Goal: Transaction & Acquisition: Download file/media

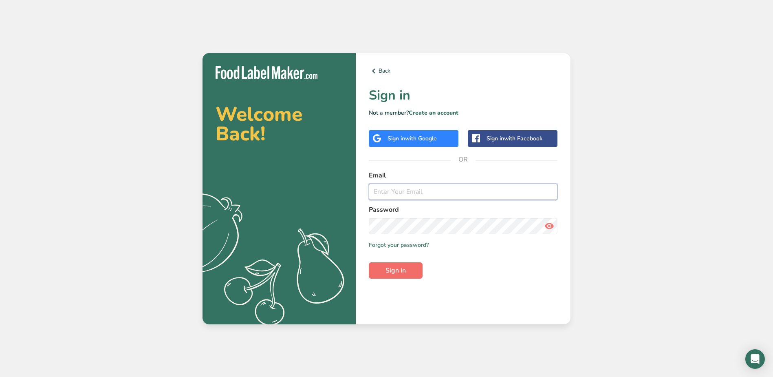
type input "[EMAIL_ADDRESS][DOMAIN_NAME]"
click at [398, 265] on span "Sign in" at bounding box center [396, 270] width 20 height 10
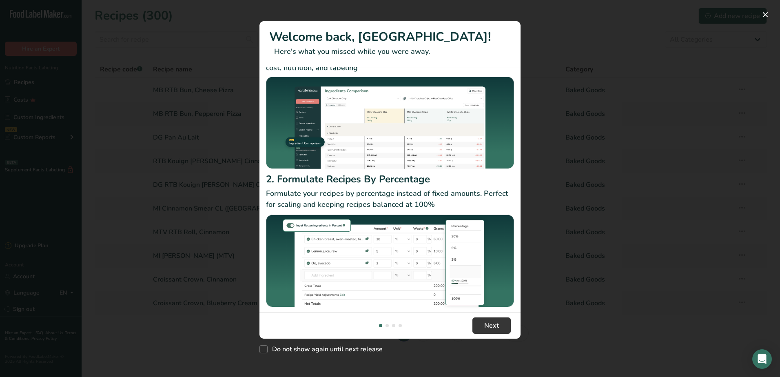
scroll to position [43, 0]
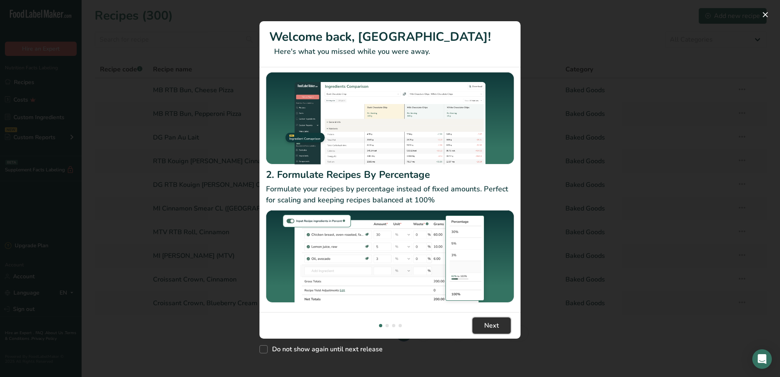
click at [480, 328] on button "Next" at bounding box center [491, 325] width 38 height 16
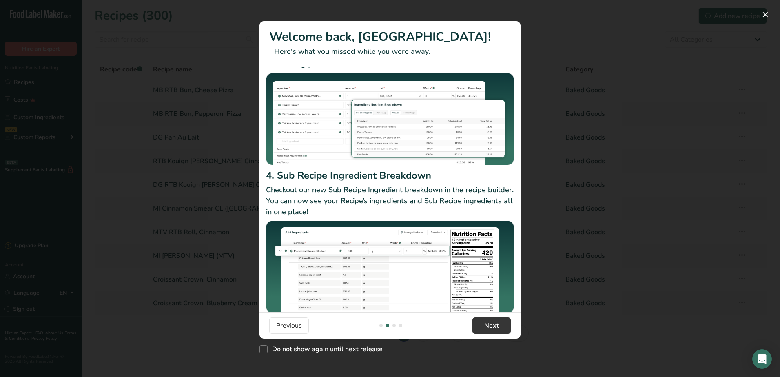
scroll to position [71, 0]
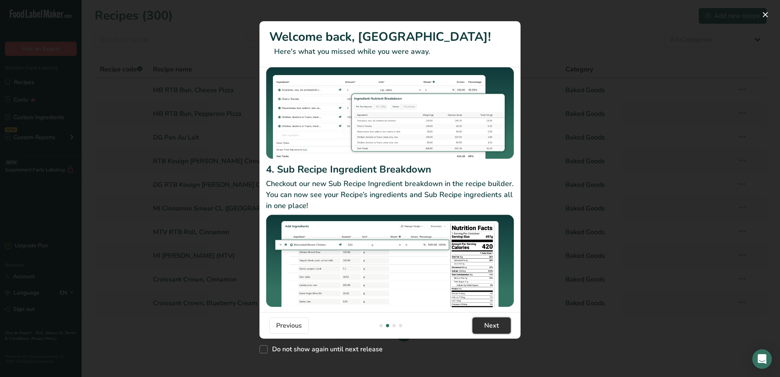
click at [497, 324] on span "Next" at bounding box center [491, 325] width 15 height 10
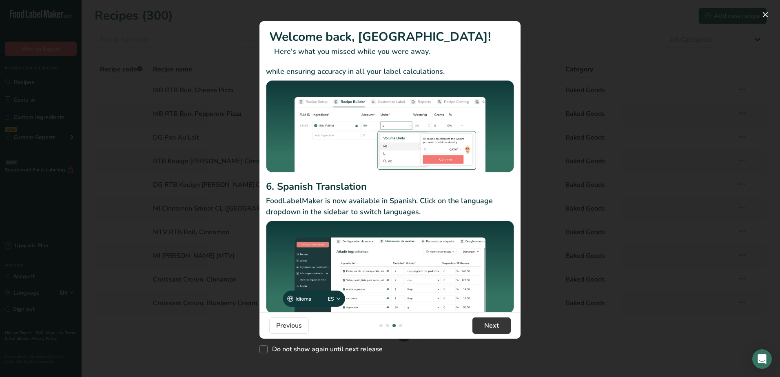
scroll to position [52, 0]
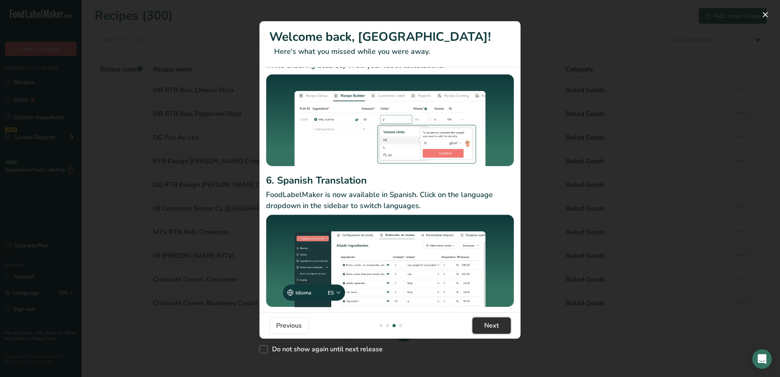
click at [497, 323] on span "Next" at bounding box center [491, 325] width 15 height 10
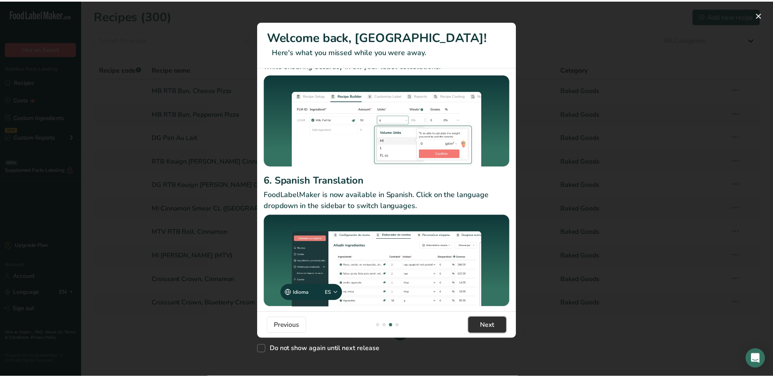
scroll to position [0, 783]
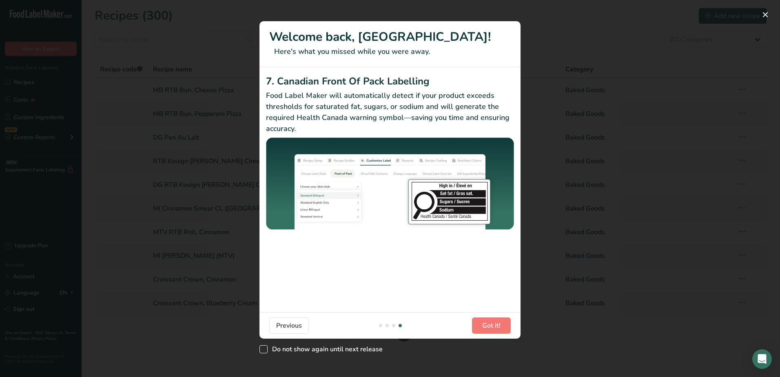
click at [263, 348] on span "New Features" at bounding box center [263, 349] width 8 height 8
click at [263, 348] on input "Do not show again until next release" at bounding box center [261, 348] width 5 height 5
checkbox input "true"
click at [488, 323] on span "Got it!" at bounding box center [491, 325] width 18 height 10
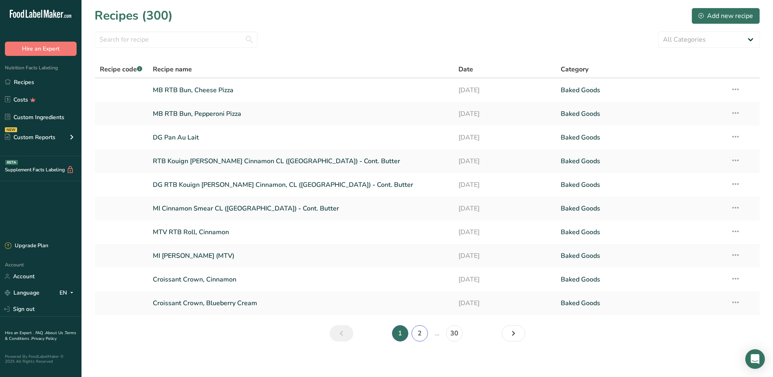
click at [420, 330] on link "2" at bounding box center [420, 333] width 16 height 16
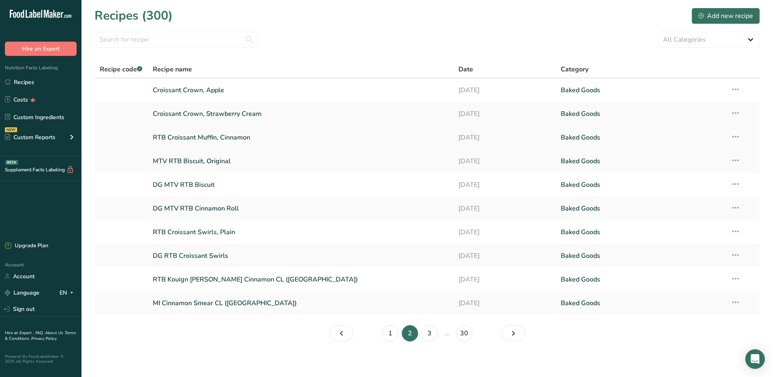
click at [203, 138] on link "RTB Croissant Muffin, Cinnamon" at bounding box center [301, 137] width 296 height 17
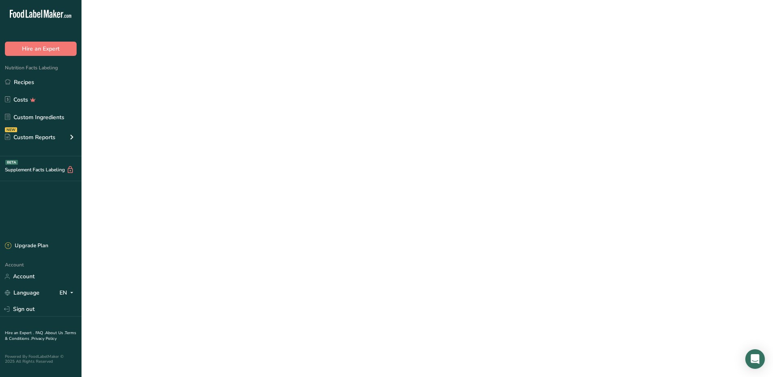
click at [203, 138] on link "RTB Croissant Muffin, Cinnamon" at bounding box center [301, 137] width 296 height 17
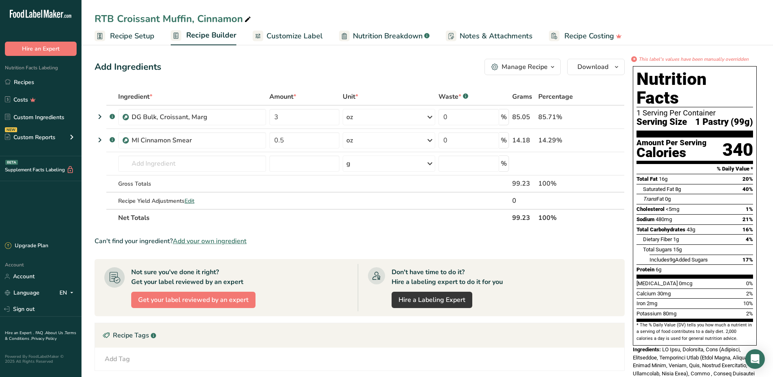
click at [515, 68] on div "Manage Recipe" at bounding box center [525, 67] width 46 height 10
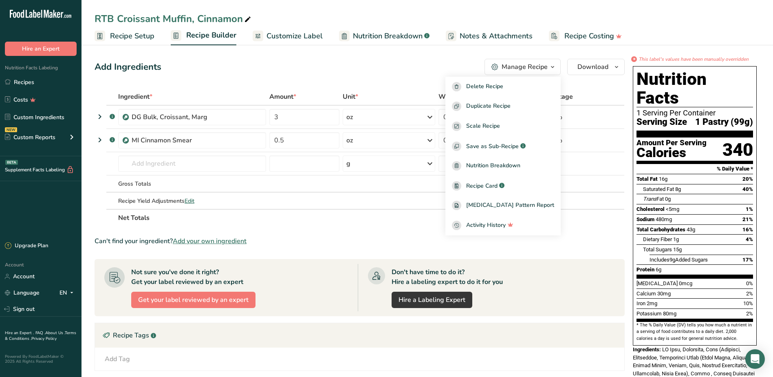
click at [439, 62] on div "Add Ingredients Manage Recipe Delete Recipe Duplicate Recipe Scale Recipe Save …" at bounding box center [360, 67] width 530 height 16
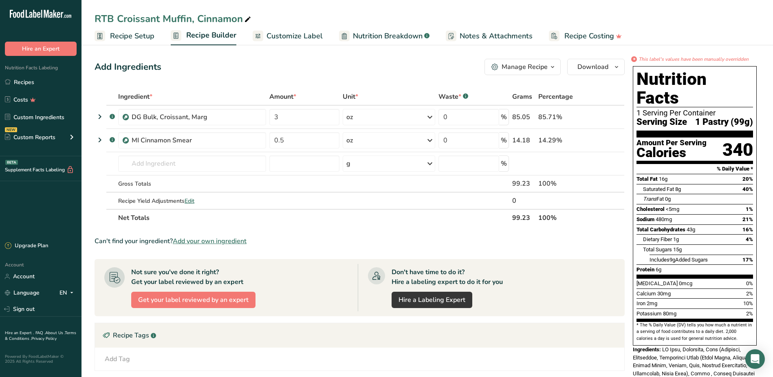
click at [284, 37] on span "Customize Label" at bounding box center [295, 36] width 56 height 11
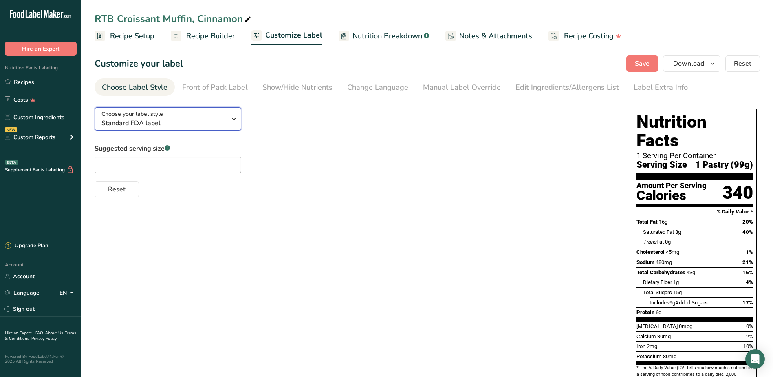
click at [233, 118] on icon "button" at bounding box center [234, 118] width 10 height 15
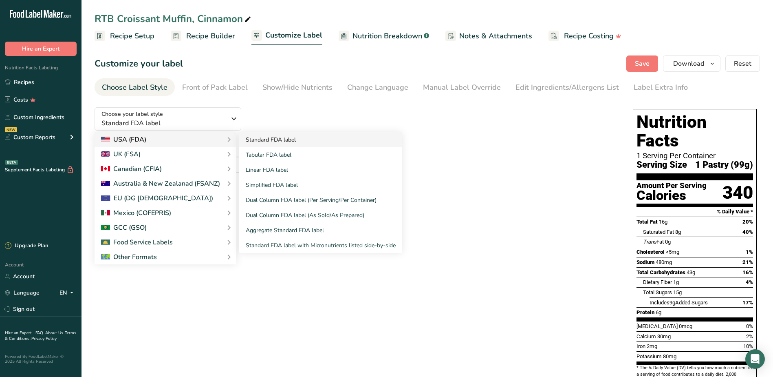
click at [254, 137] on link "Standard FDA label" at bounding box center [320, 139] width 163 height 15
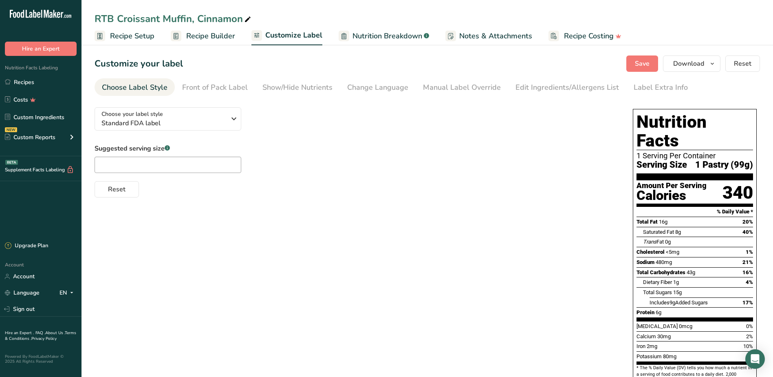
click at [257, 140] on div "Choose your label style Standard FDA label USA (FDA) Standard FDA label Tabular…" at bounding box center [356, 149] width 522 height 97
click at [456, 93] on link "Manual Label Override" at bounding box center [462, 87] width 78 height 18
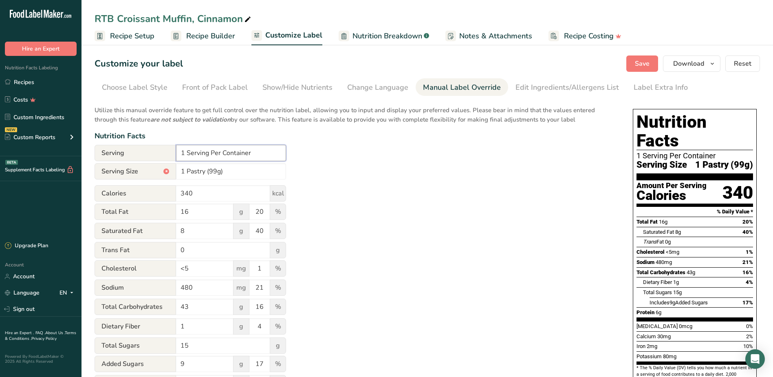
click at [180, 150] on input "1 Serving Per Container" at bounding box center [231, 153] width 110 height 16
click at [213, 150] on input "40 Serving Per Container" at bounding box center [231, 153] width 110 height 16
type input "40 Servings Per Container"
click at [358, 152] on div "Utilize this manual override feature to get full control over the nutrition lab…" at bounding box center [356, 296] width 522 height 390
click at [645, 62] on span "Save" at bounding box center [642, 64] width 15 height 10
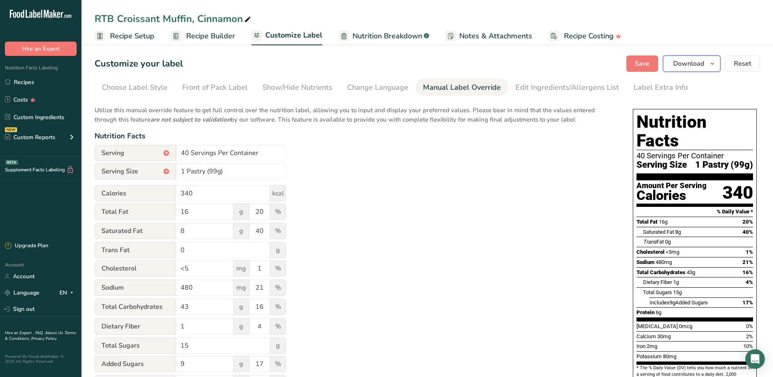
click at [693, 62] on span "Download" at bounding box center [689, 64] width 31 height 10
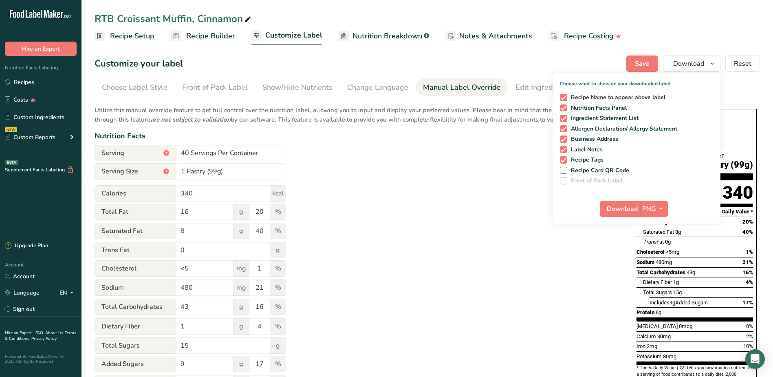
click at [566, 98] on span at bounding box center [563, 97] width 7 height 7
click at [566, 98] on input "Recipe Name to appear above label" at bounding box center [562, 97] width 5 height 5
checkbox input "false"
click at [567, 119] on span at bounding box center [563, 118] width 7 height 7
click at [566, 119] on input "Ingredient Statement List" at bounding box center [562, 117] width 5 height 5
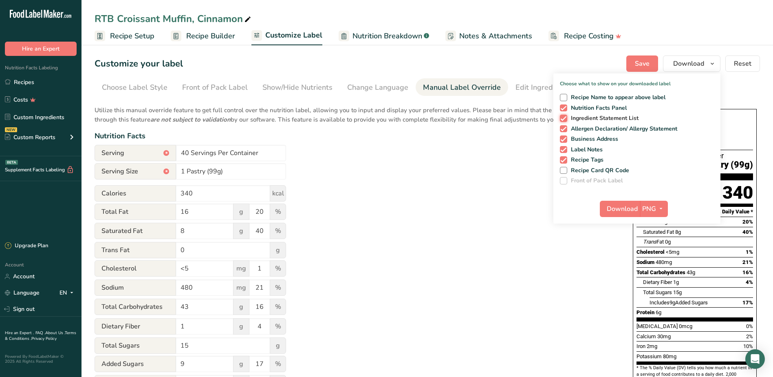
checkbox input "false"
click at [566, 128] on span at bounding box center [563, 128] width 7 height 7
click at [566, 128] on input "Allergen Declaration/ Allergy Statement" at bounding box center [562, 128] width 5 height 5
checkbox input "false"
click at [566, 139] on span at bounding box center [563, 138] width 7 height 7
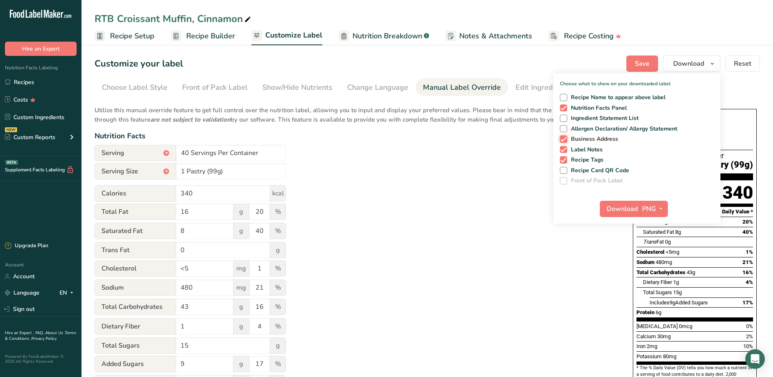
click at [566, 139] on input "Business Address" at bounding box center [562, 138] width 5 height 5
checkbox input "false"
drag, startPoint x: 566, startPoint y: 146, endPoint x: 566, endPoint y: 156, distance: 10.2
click at [566, 146] on span at bounding box center [563, 149] width 7 height 7
click at [566, 147] on input "Label Notes" at bounding box center [562, 149] width 5 height 5
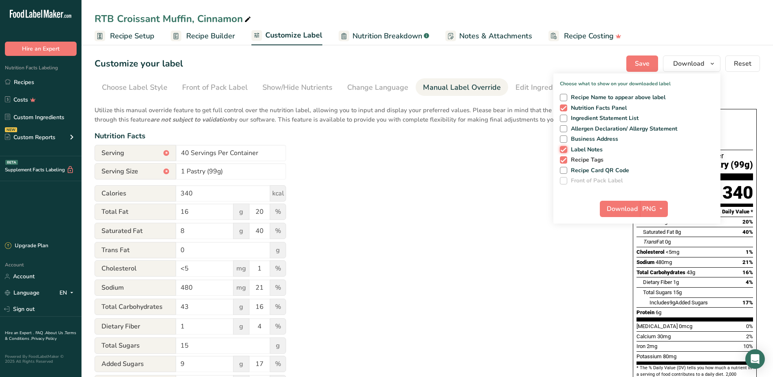
checkbox input "false"
click at [564, 160] on span at bounding box center [563, 159] width 7 height 7
click at [564, 160] on input "Recipe Tags" at bounding box center [562, 159] width 5 height 5
checkbox input "false"
click at [661, 206] on icon "button" at bounding box center [661, 208] width 7 height 10
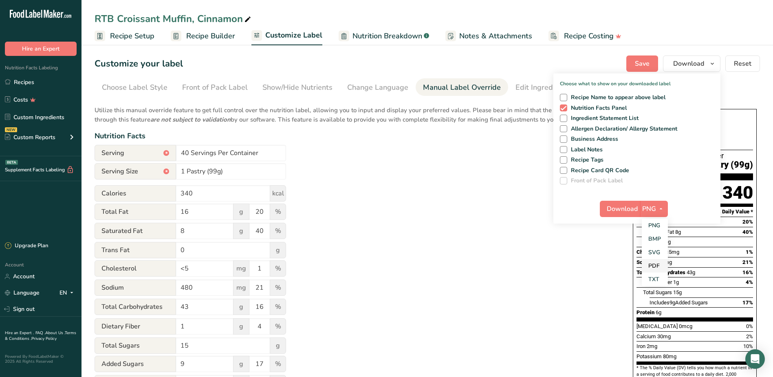
click at [660, 263] on link "PDF" at bounding box center [655, 265] width 26 height 13
click at [624, 208] on span "Download" at bounding box center [623, 209] width 31 height 10
click at [278, 34] on span "Customize Label" at bounding box center [293, 35] width 57 height 11
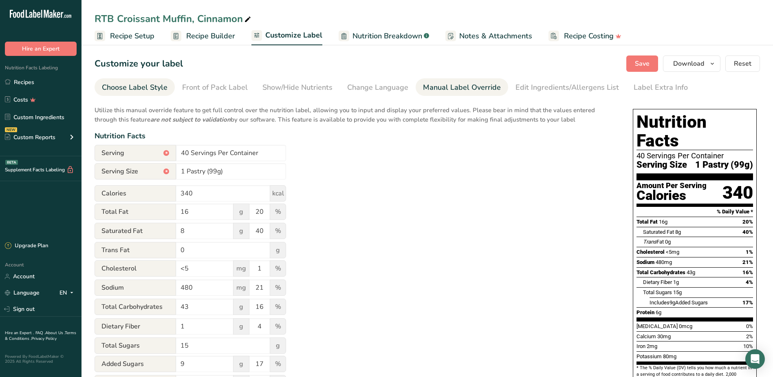
click at [147, 88] on div "Choose Label Style" at bounding box center [135, 87] width 66 height 11
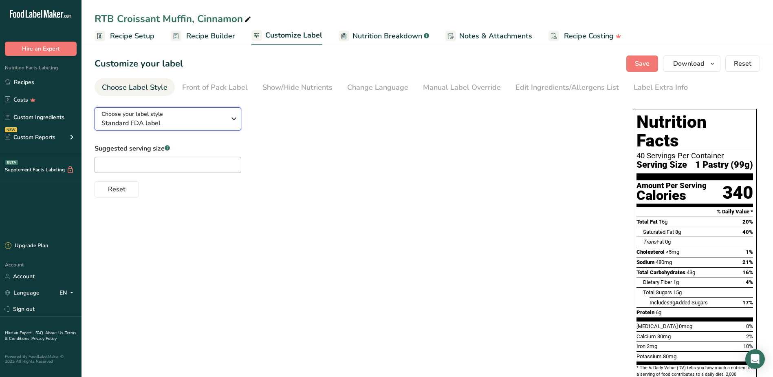
click at [236, 122] on icon "button" at bounding box center [234, 118] width 10 height 15
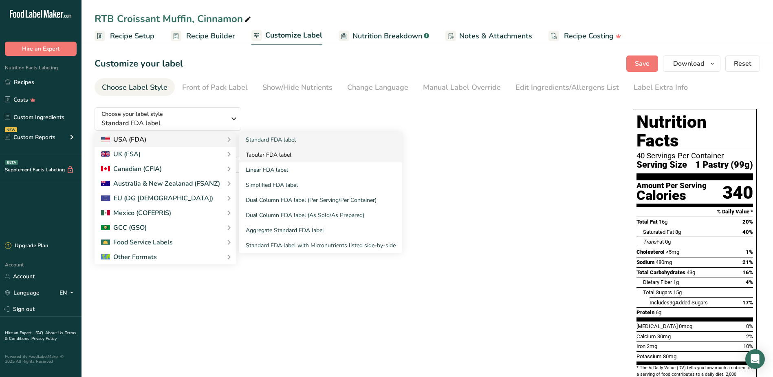
click at [276, 152] on link "Tabular FDA label" at bounding box center [320, 154] width 163 height 15
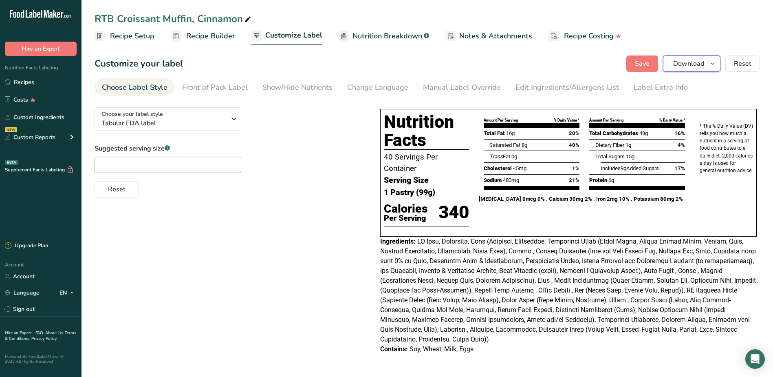
click at [699, 63] on span "Download" at bounding box center [689, 64] width 31 height 10
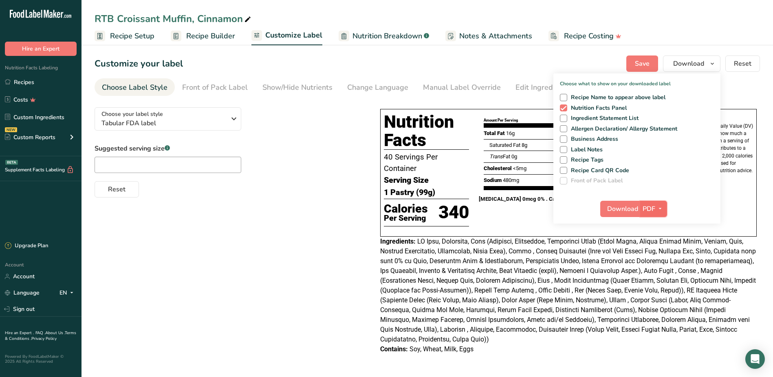
click at [662, 211] on icon "button" at bounding box center [660, 208] width 7 height 10
click at [665, 243] on link "BMP" at bounding box center [654, 238] width 26 height 13
click at [619, 209] on span "Download" at bounding box center [622, 209] width 31 height 10
